Goal: Information Seeking & Learning: Learn about a topic

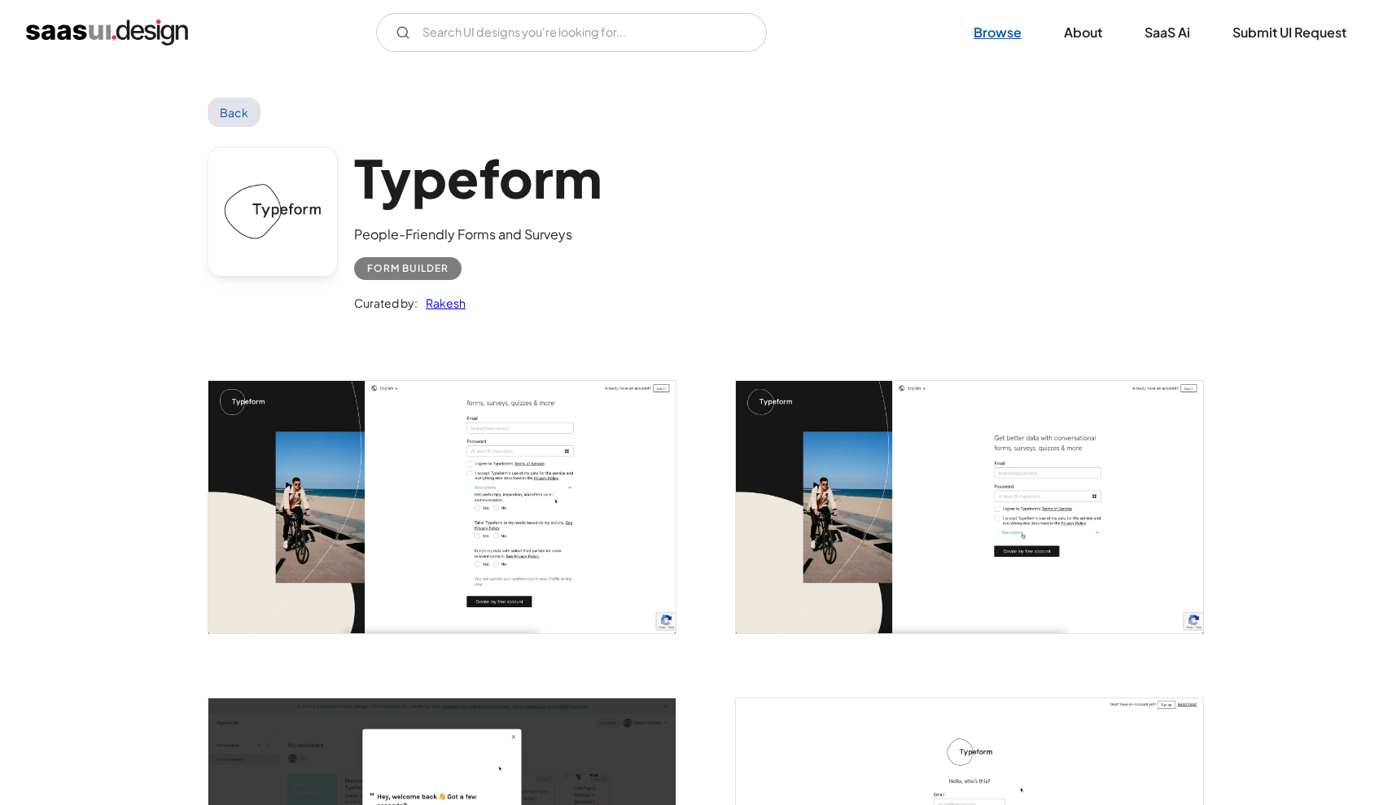
click at [982, 24] on link "Browse" at bounding box center [997, 33] width 87 height 36
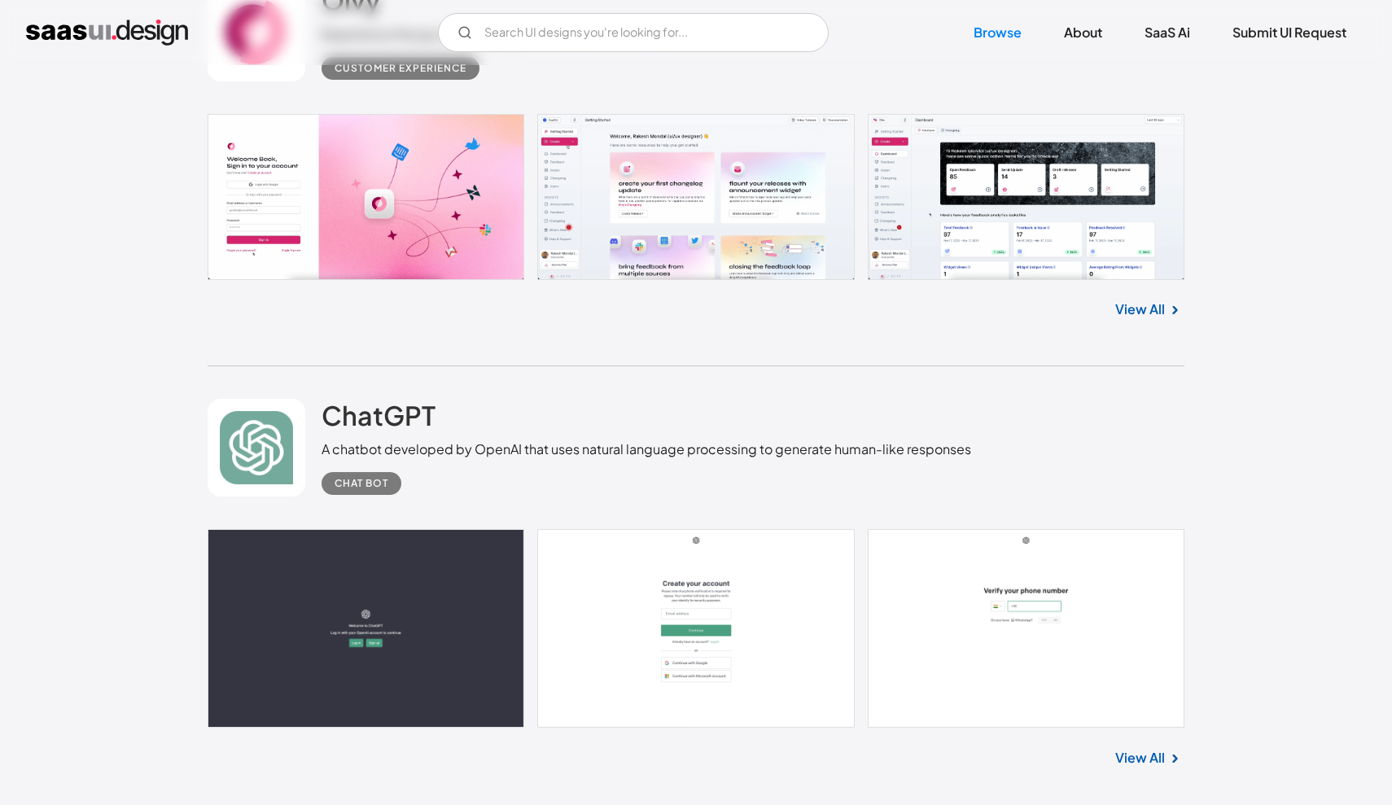
scroll to position [1028, 0]
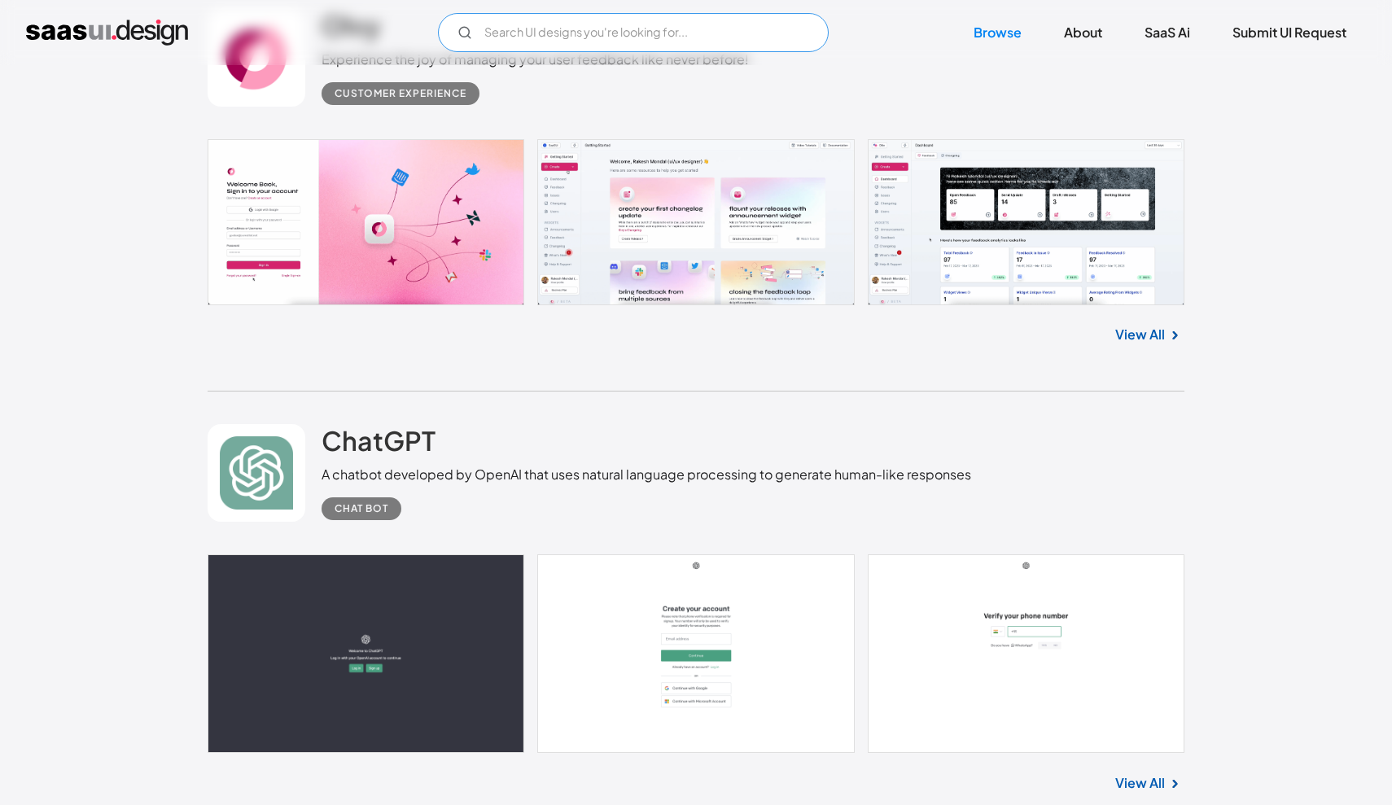
click at [674, 27] on input "Email Form" at bounding box center [633, 32] width 391 height 39
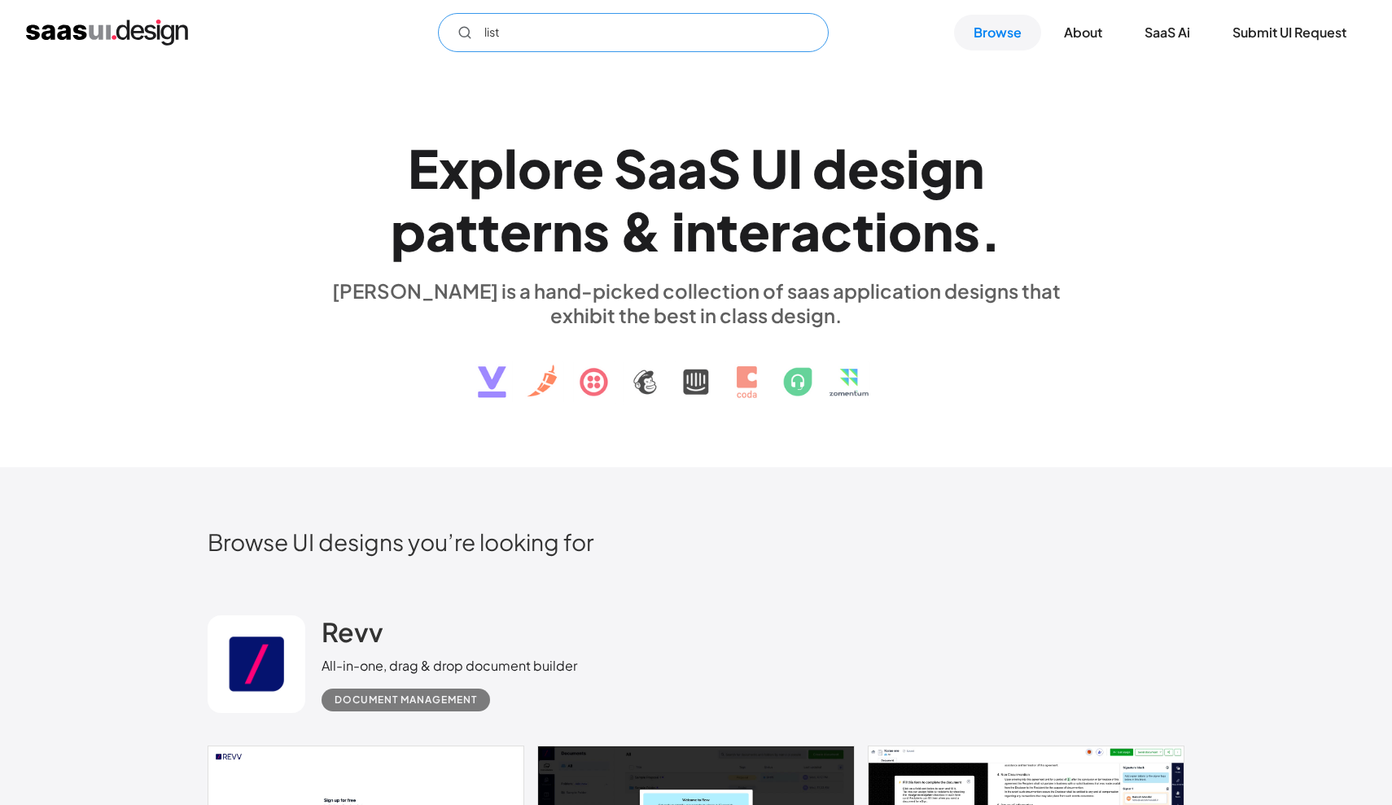
scroll to position [0, 0]
click at [617, 27] on input "list" at bounding box center [633, 32] width 391 height 39
click at [463, 33] on icon "Email Form" at bounding box center [464, 32] width 15 height 15
type input "list"
click at [482, 66] on div "E x p l o r e S a a S U I d e s i g n p a t t e r n s & i n t e r a c t i o n s…" at bounding box center [696, 266] width 1392 height 403
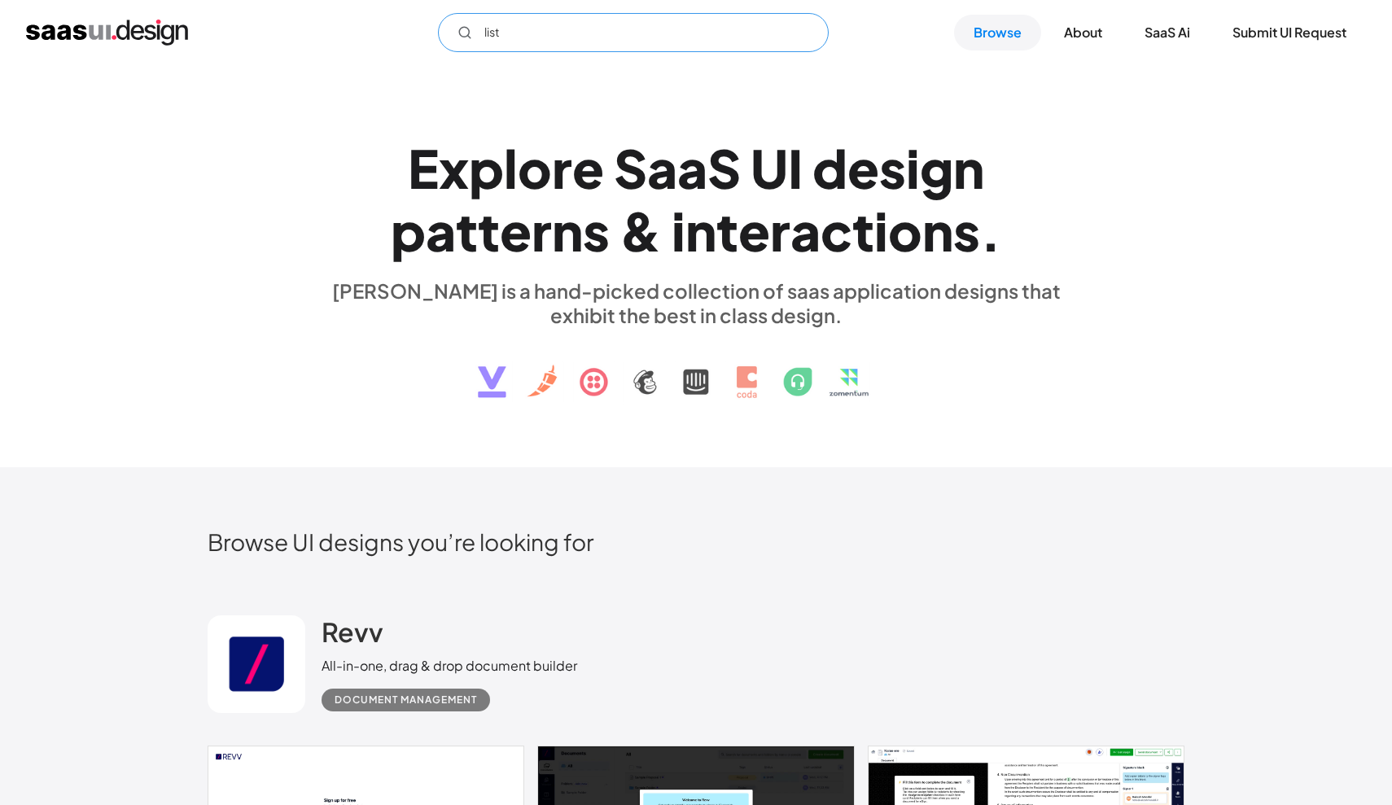
click at [524, 28] on input "list" at bounding box center [633, 32] width 391 height 39
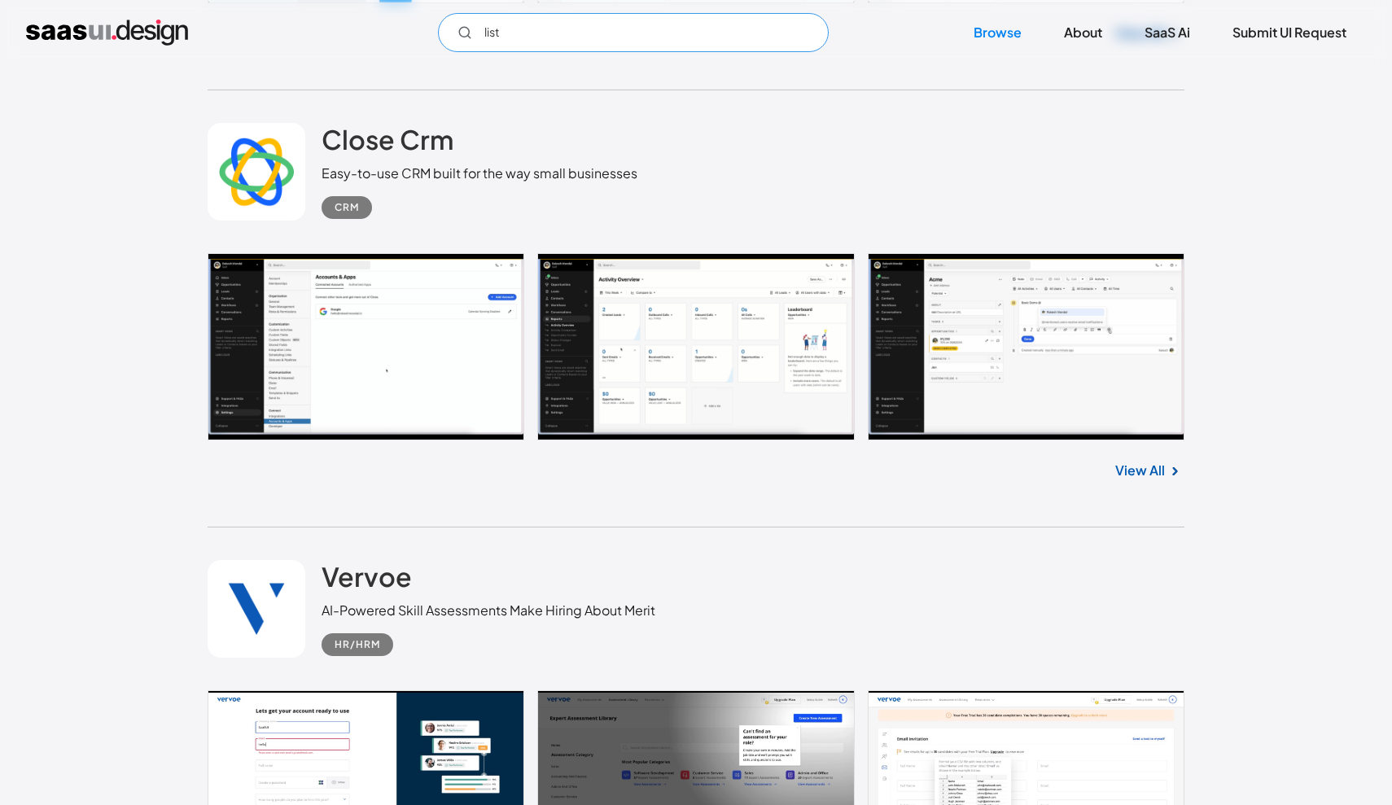
scroll to position [3076, 0]
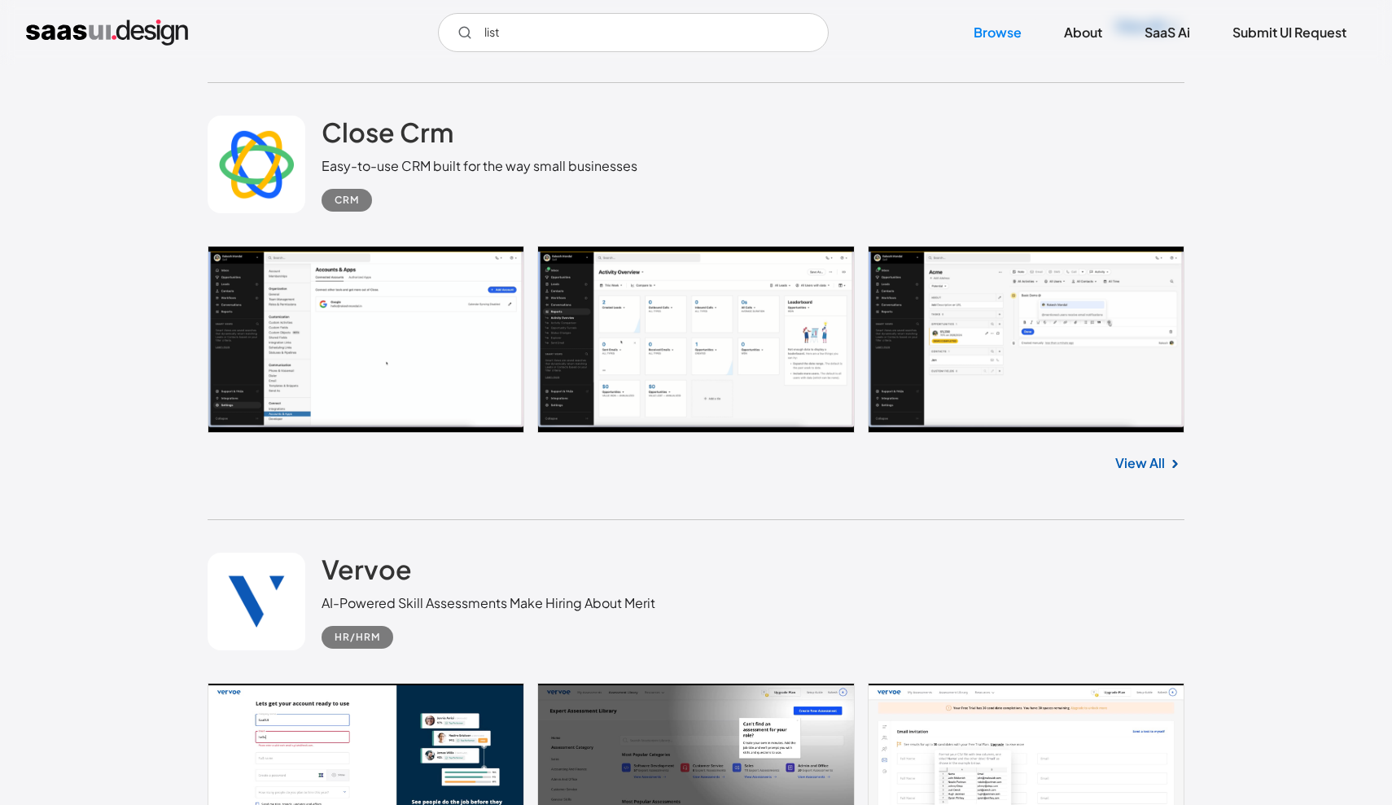
click at [1148, 463] on link "View All" at bounding box center [1140, 463] width 50 height 20
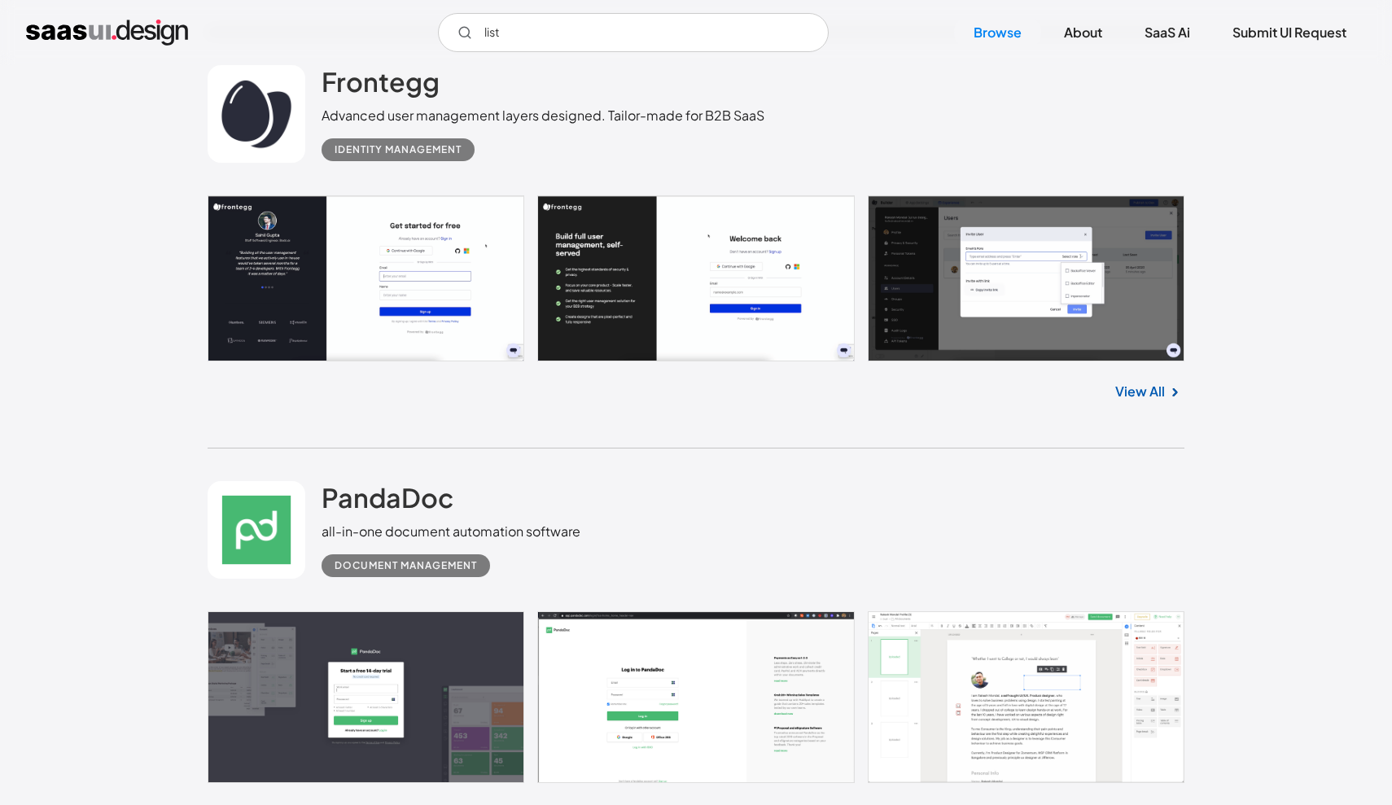
scroll to position [5255, 0]
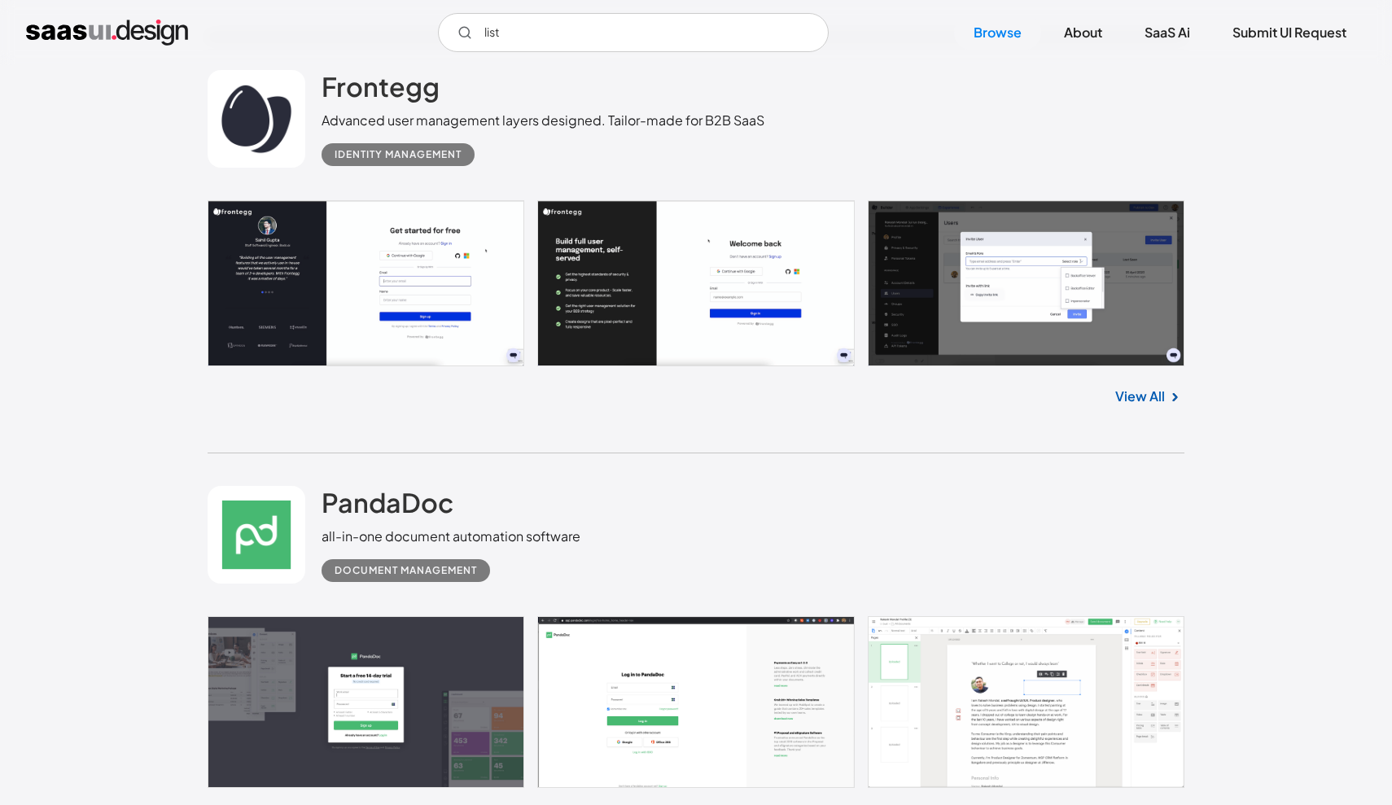
click at [1139, 398] on link "View All" at bounding box center [1140, 397] width 50 height 20
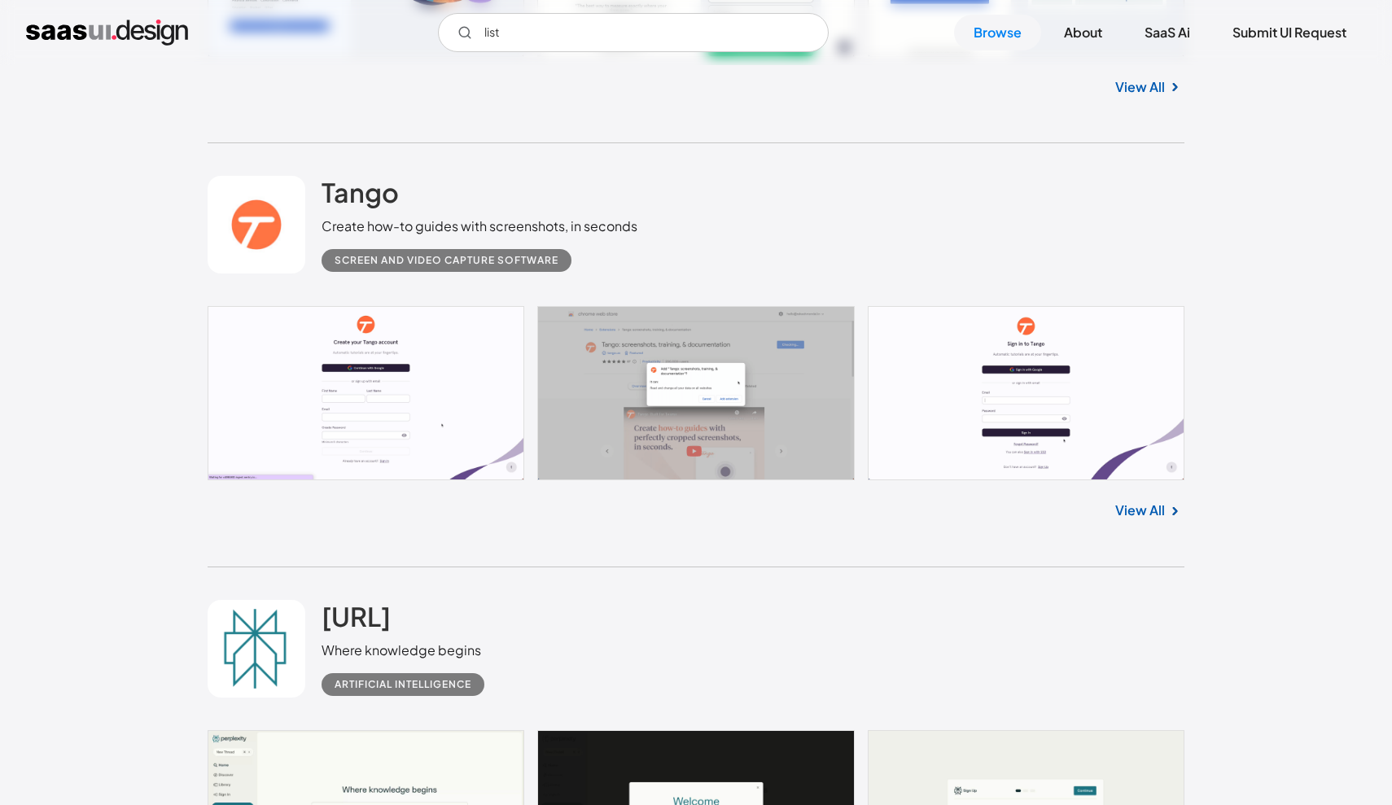
scroll to position [8549, 0]
click at [593, 41] on input "list" at bounding box center [633, 32] width 391 height 39
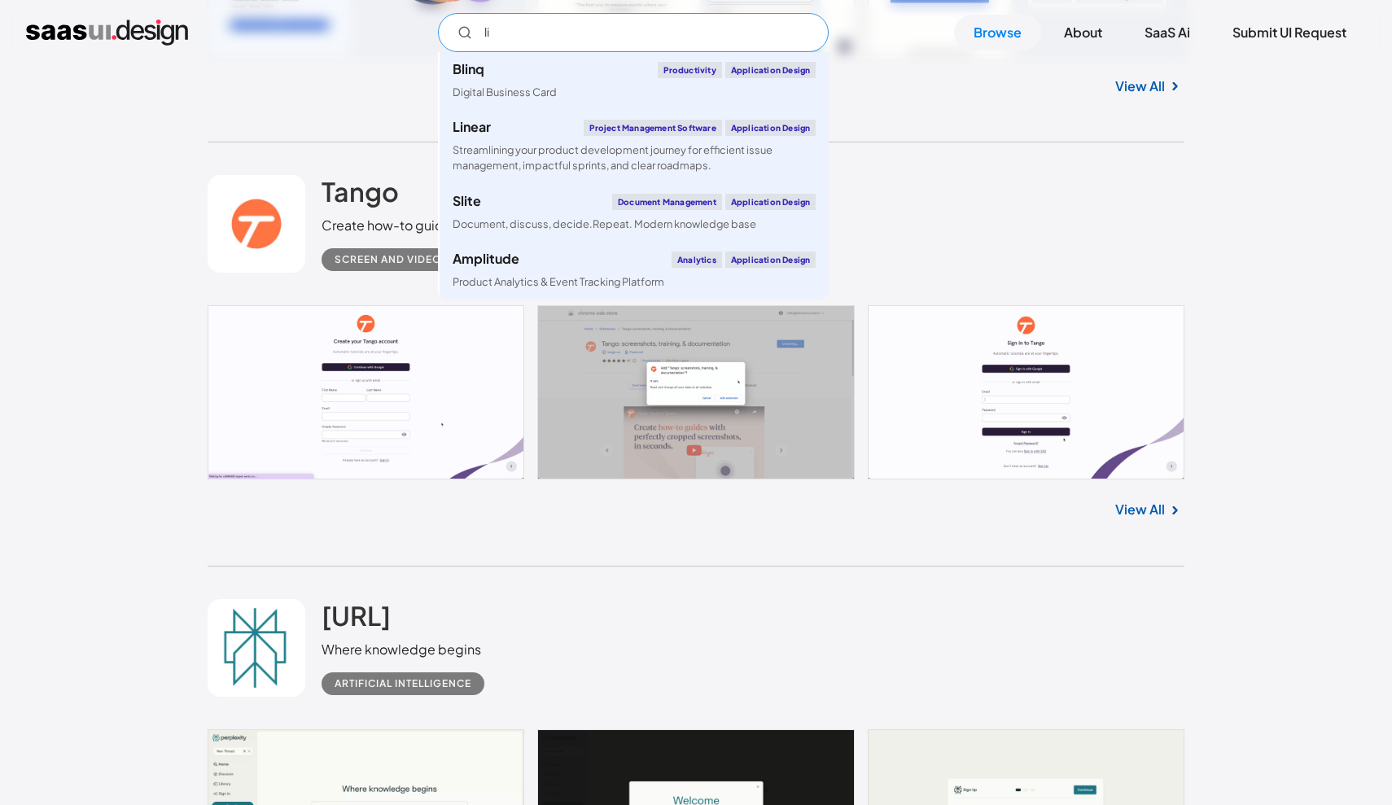
type input "l"
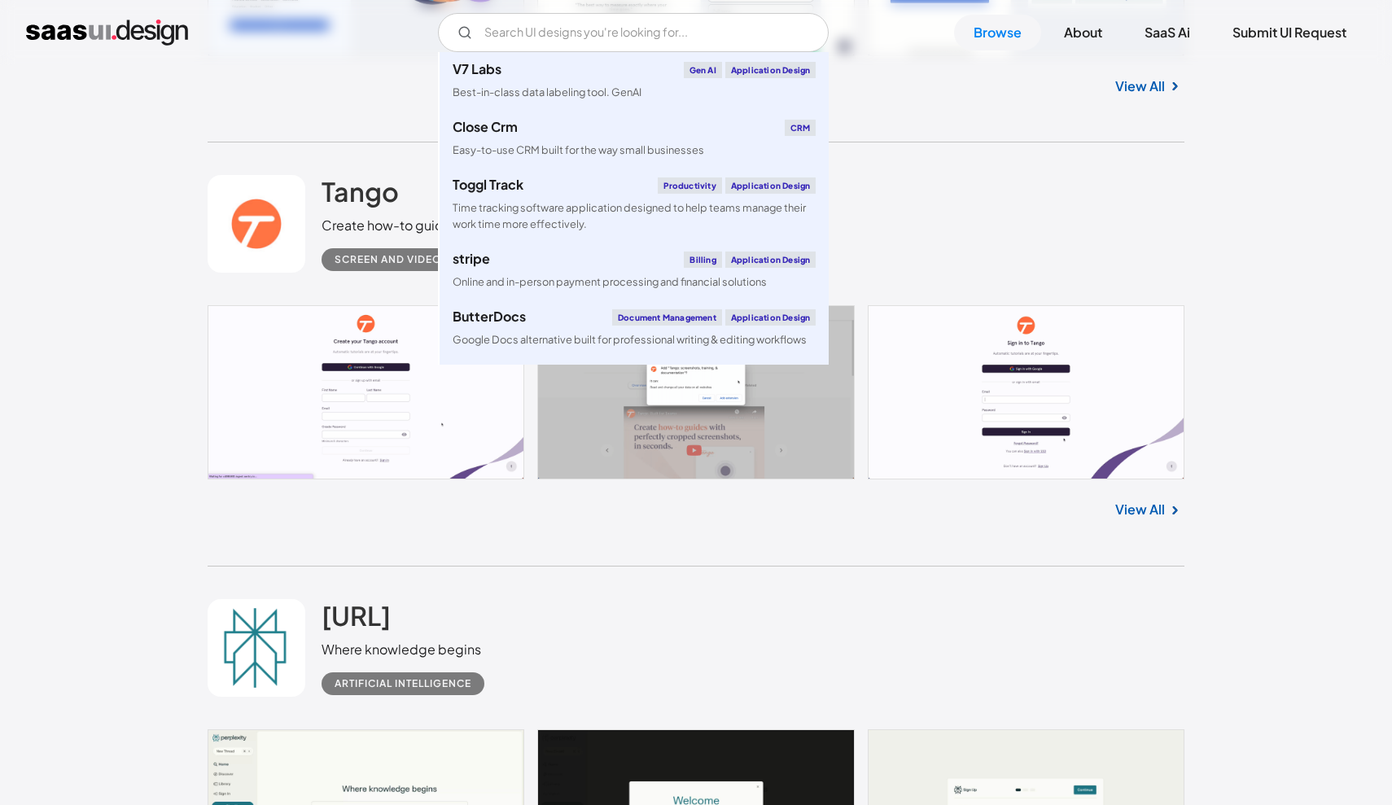
click at [946, 198] on div "Tango Create how-to guides with screenshots, in seconds Screen and Video Captur…" at bounding box center [696, 223] width 977 height 163
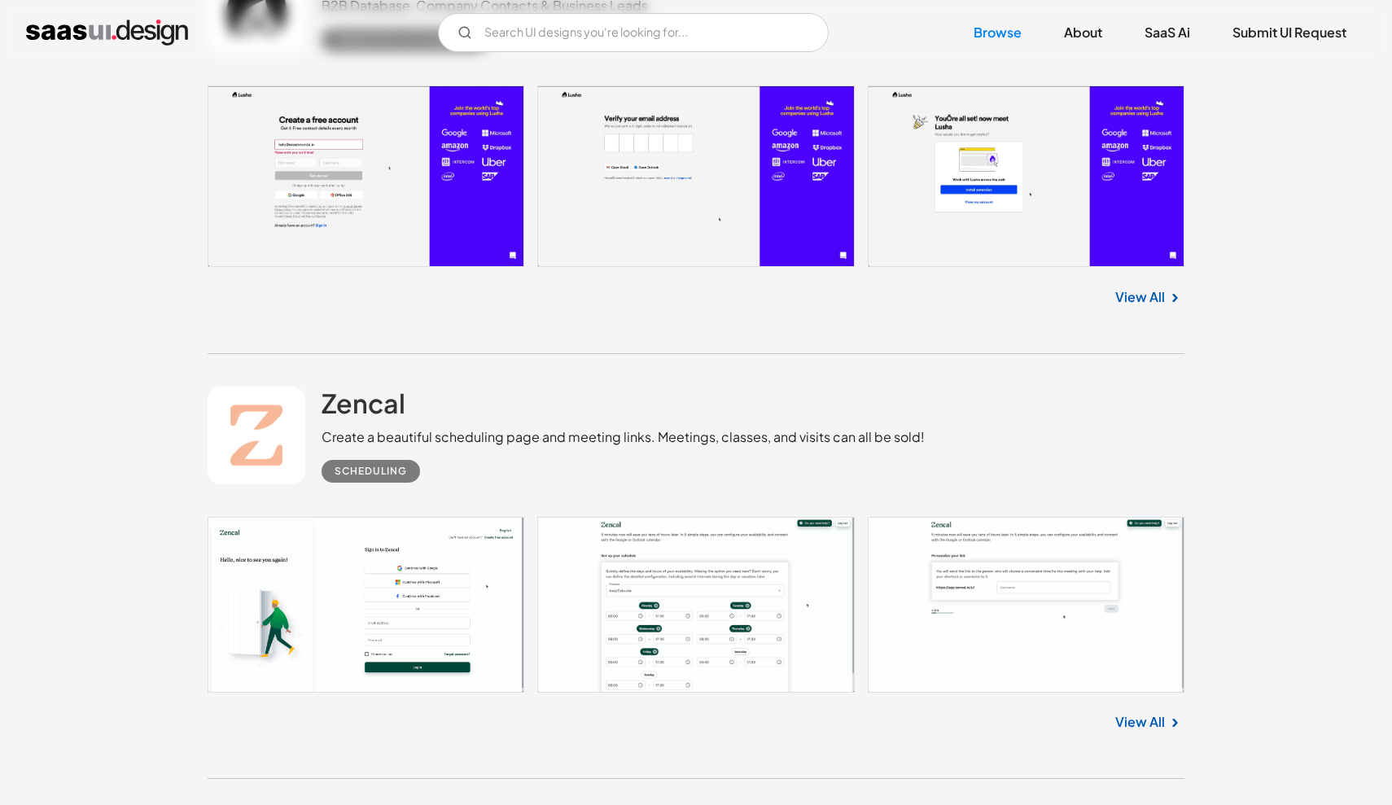
scroll to position [9637, 0]
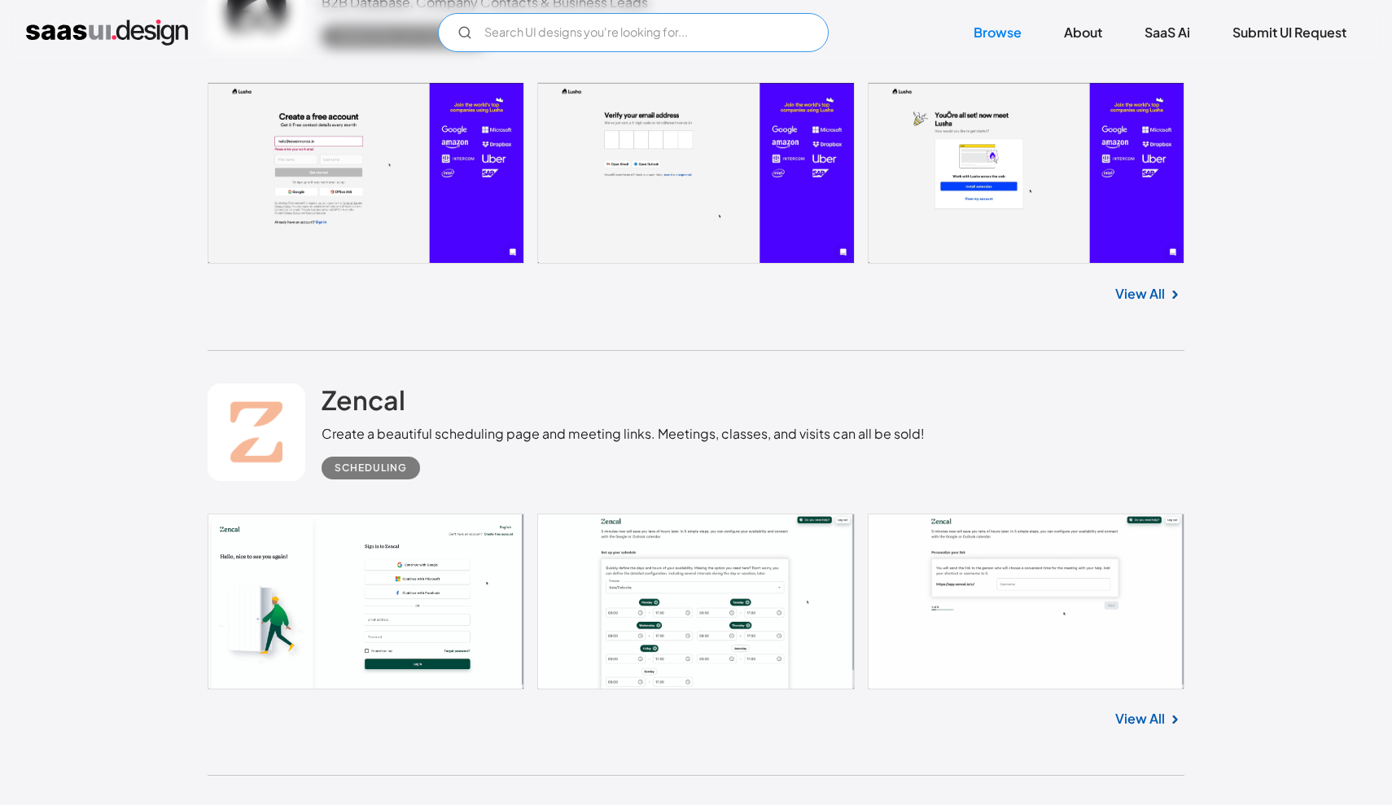
click at [700, 38] on input "Email Form" at bounding box center [633, 32] width 391 height 39
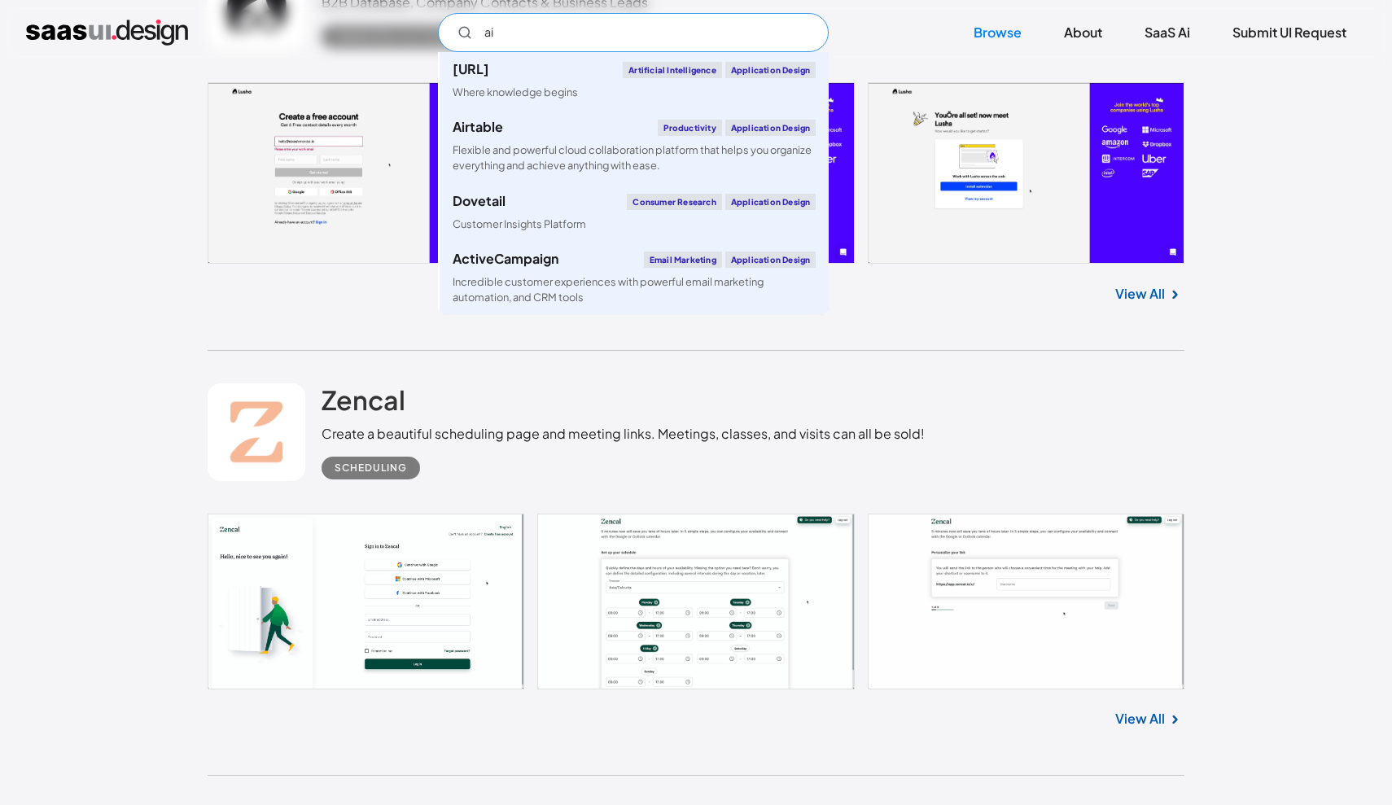
type input "air"
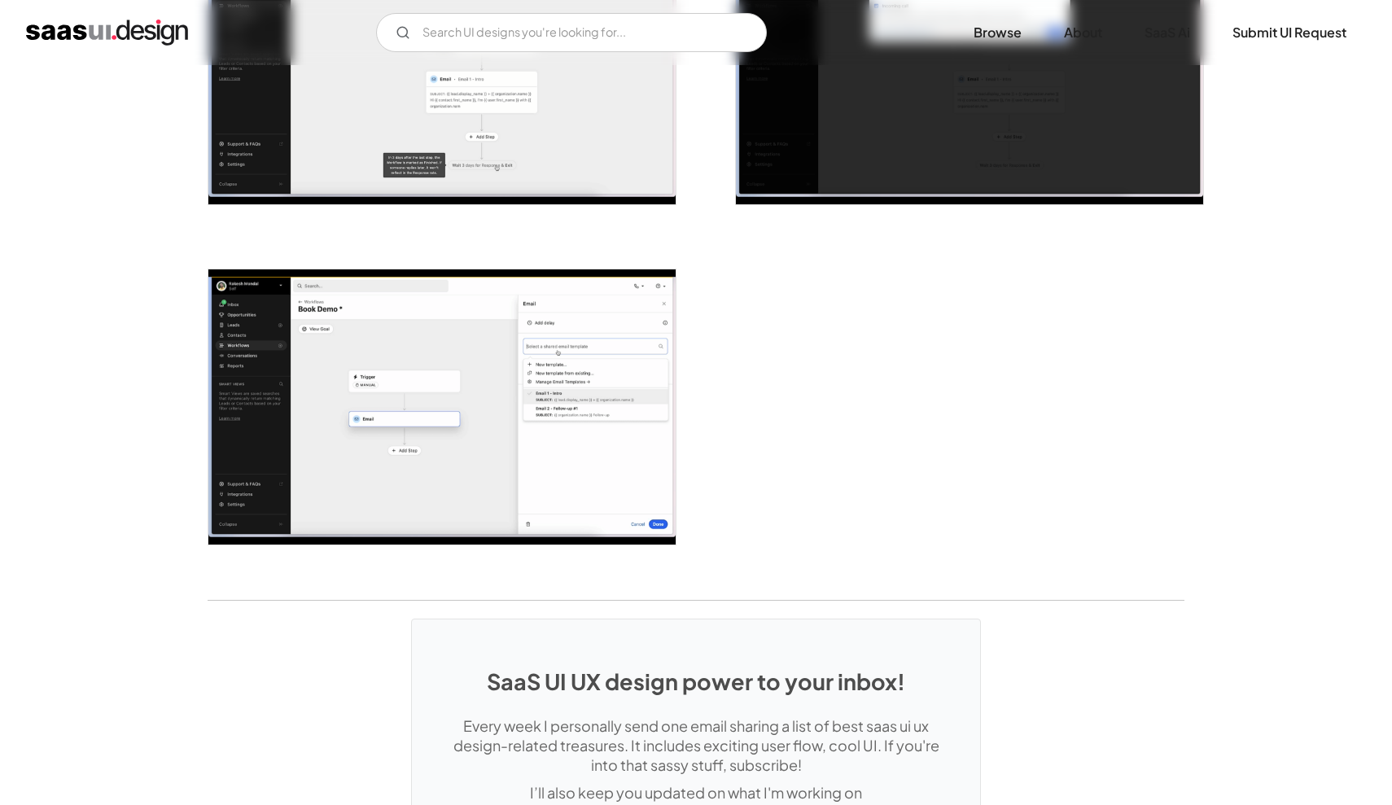
scroll to position [3867, 0]
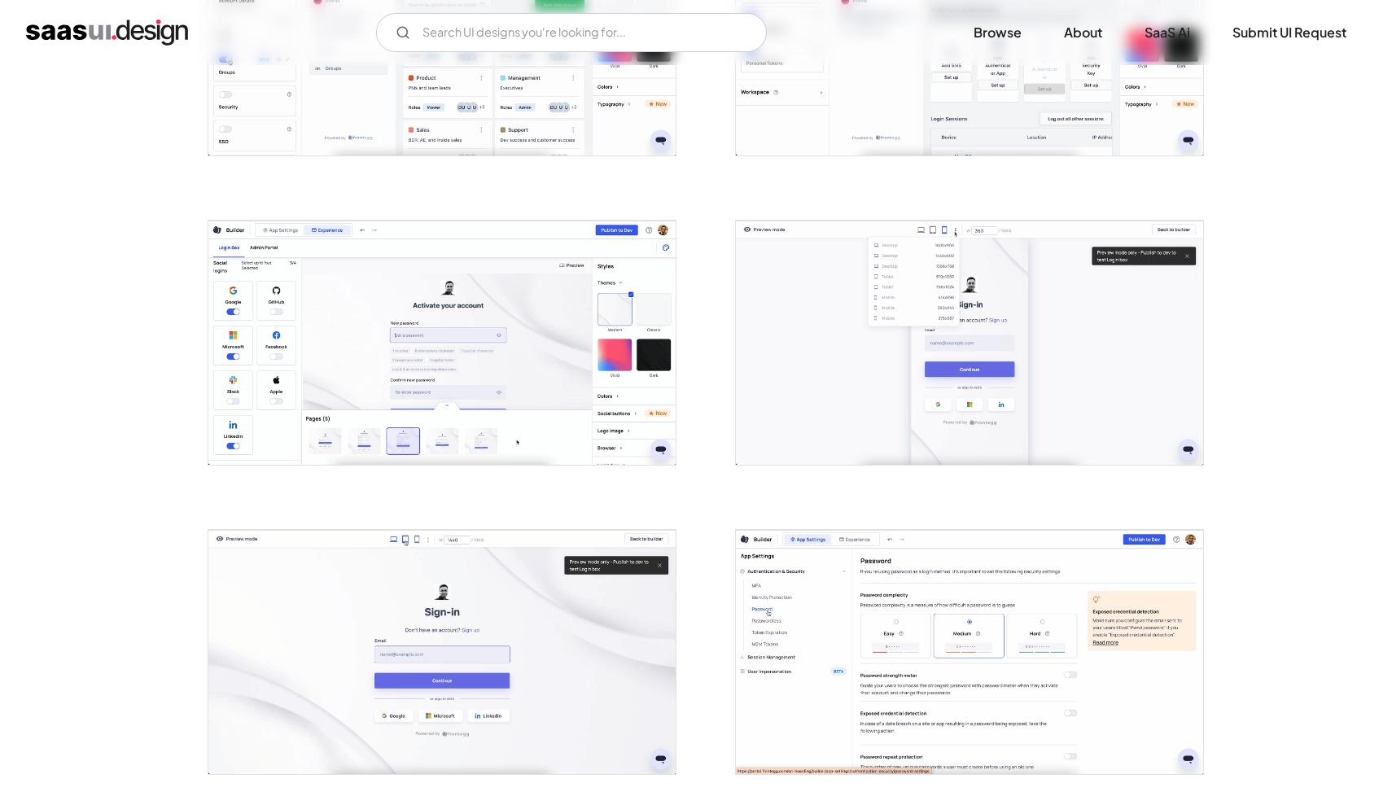
scroll to position [2022, 0]
